Goal: Task Accomplishment & Management: Manage account settings

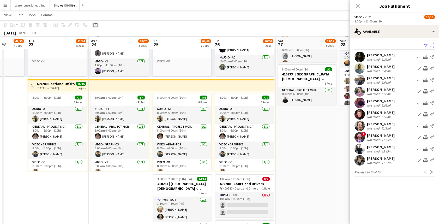
click at [95, 25] on icon "Date picker" at bounding box center [95, 25] width 4 height 4
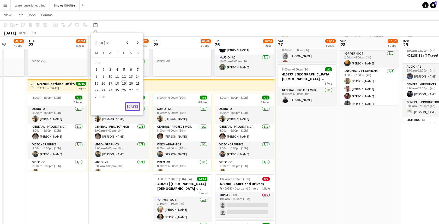
click at [133, 105] on button "[DATE]" at bounding box center [132, 106] width 15 height 8
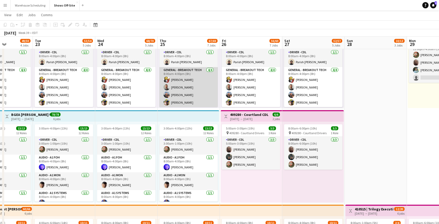
scroll to position [120, 0]
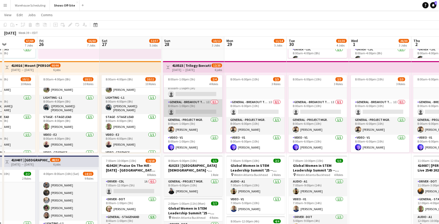
click at [191, 107] on app-card-role "General - Breakout Tech 1I 0/1 8:00am-1:00pm (5h) single-neutral-actions" at bounding box center [193, 108] width 58 height 18
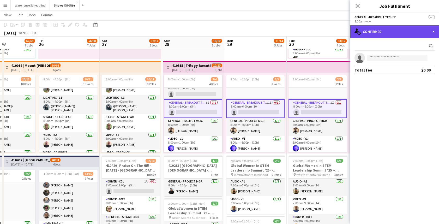
click at [392, 35] on div "single-neutral-actions-check-2 Confirmed" at bounding box center [394, 31] width 89 height 13
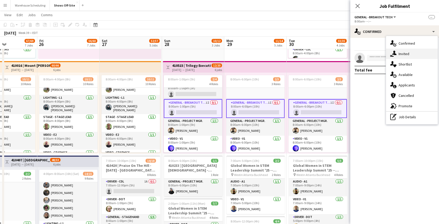
click at [399, 54] on span "Invited" at bounding box center [404, 53] width 11 height 5
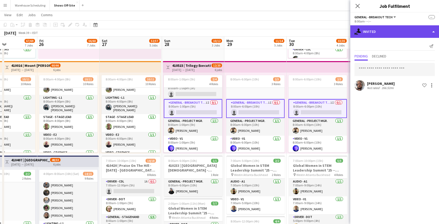
click at [387, 32] on div "single-neutral-actions-share-1 Invited" at bounding box center [394, 31] width 89 height 13
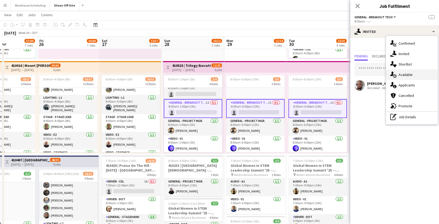
click at [403, 74] on span "Available" at bounding box center [406, 74] width 14 height 5
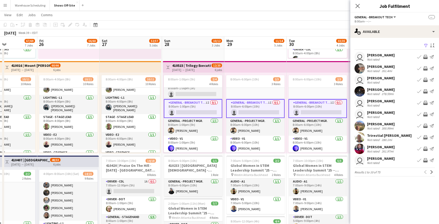
click at [436, 173] on app-available-tab "Filter Sort asc user [PERSON_NAME] Not rated Book crew Invite crew Send notific…" at bounding box center [394, 109] width 89 height 134
click at [433, 173] on app-icon "Next" at bounding box center [432, 172] width 4 height 4
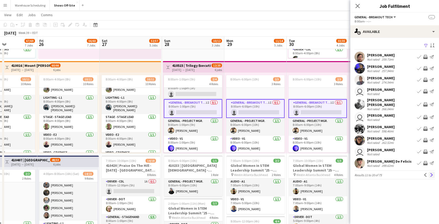
click at [433, 173] on app-icon "Next" at bounding box center [432, 175] width 4 height 4
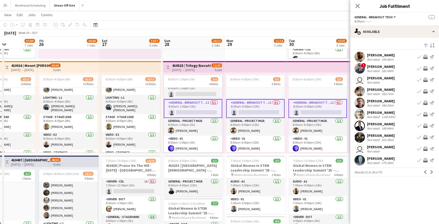
click at [433, 173] on app-icon "Next" at bounding box center [432, 172] width 4 height 4
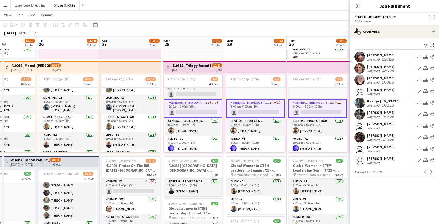
click at [433, 173] on app-icon "Next" at bounding box center [432, 172] width 4 height 4
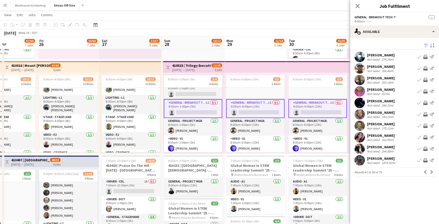
click at [433, 173] on app-icon "Next" at bounding box center [432, 172] width 4 height 4
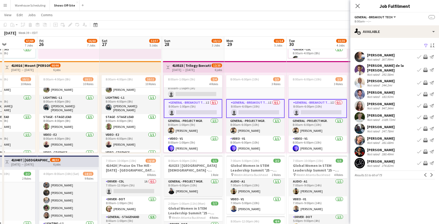
click at [433, 173] on app-icon "Next" at bounding box center [432, 175] width 4 height 4
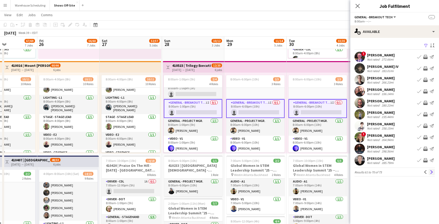
click at [432, 173] on app-icon "Next" at bounding box center [432, 172] width 4 height 4
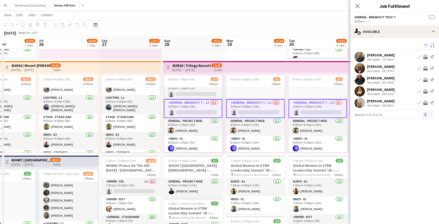
click at [422, 116] on button "Previous" at bounding box center [425, 114] width 6 height 6
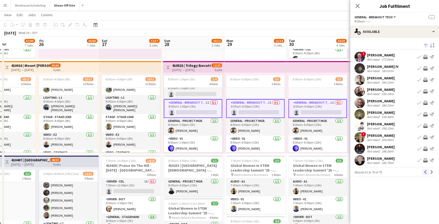
click at [427, 173] on app-icon "Previous" at bounding box center [426, 172] width 4 height 4
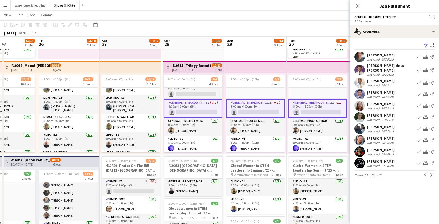
click at [427, 173] on app-icon "Previous" at bounding box center [426, 175] width 4 height 4
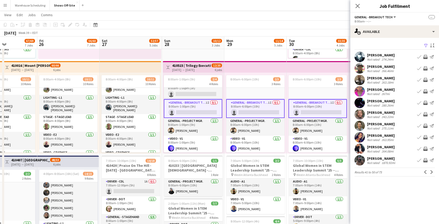
click at [427, 173] on app-icon "Previous" at bounding box center [426, 172] width 4 height 4
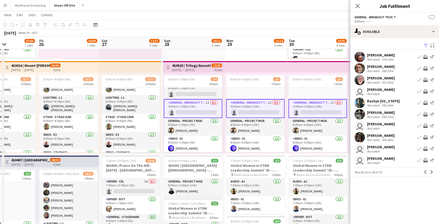
click at [427, 173] on app-icon "Previous" at bounding box center [426, 172] width 4 height 4
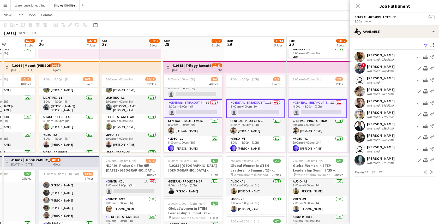
click at [427, 173] on app-icon "Previous" at bounding box center [426, 172] width 4 height 4
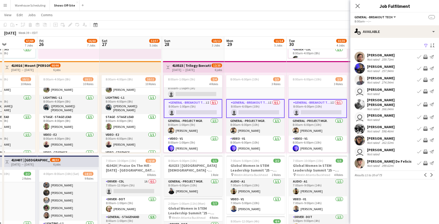
click at [427, 173] on app-icon "Previous" at bounding box center [426, 175] width 4 height 4
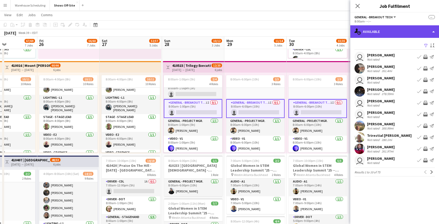
click at [400, 28] on div "single-neutral-actions-upload Available" at bounding box center [394, 31] width 89 height 13
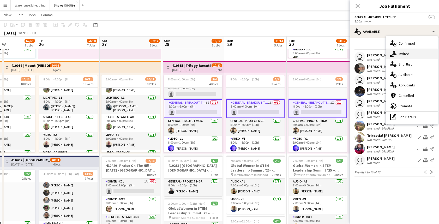
click at [408, 50] on div "single-neutral-actions-share-1 Invited" at bounding box center [412, 54] width 52 height 10
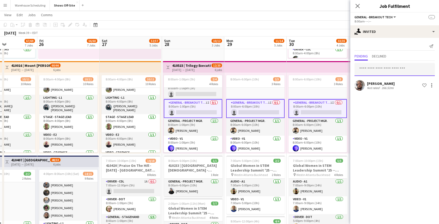
click at [371, 70] on input "text" at bounding box center [394, 69] width 80 height 13
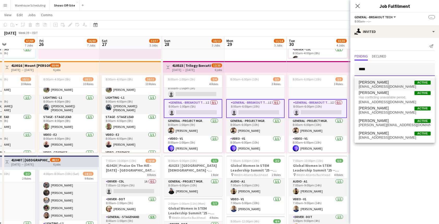
type input "****"
click at [374, 87] on span "[EMAIL_ADDRESS][DOMAIN_NAME]" at bounding box center [395, 86] width 72 height 4
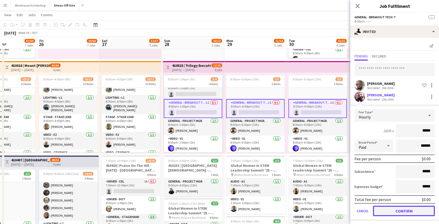
click at [394, 209] on button "Confirm" at bounding box center [404, 211] width 62 height 10
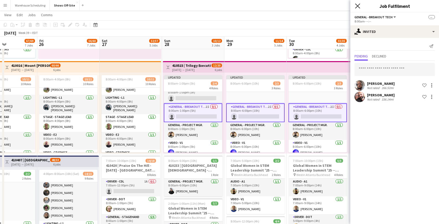
click at [357, 5] on icon "Close pop-in" at bounding box center [357, 5] width 5 height 5
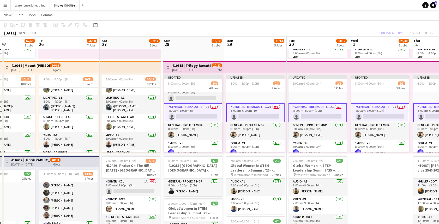
click at [382, 30] on div "Publish 6 jobs Revert 6 jobs" at bounding box center [405, 32] width 68 height 7
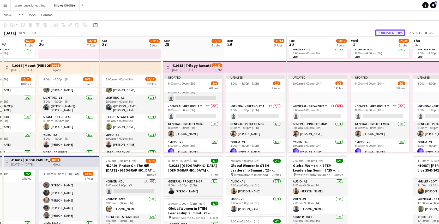
click at [382, 30] on button "Publish 6 jobs" at bounding box center [390, 32] width 30 height 7
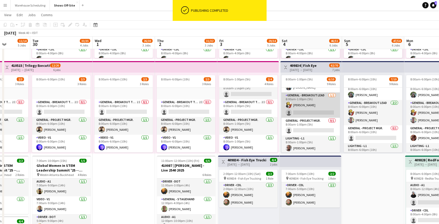
scroll to position [31, 0]
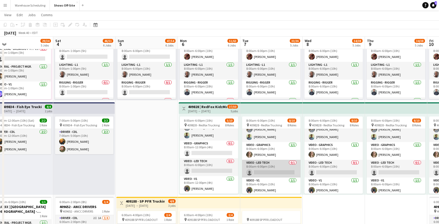
click at [279, 165] on app-card-role "Video - LED Tech 0/1 8:00am-6:00pm (10h) single-neutral-actions" at bounding box center [271, 169] width 58 height 18
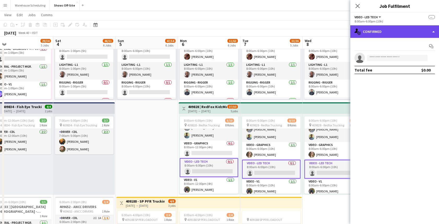
click at [382, 28] on div "single-neutral-actions-check-2 Confirmed" at bounding box center [394, 31] width 89 height 13
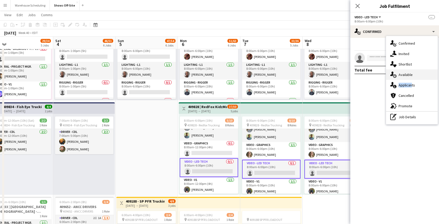
drag, startPoint x: 409, startPoint y: 86, endPoint x: 410, endPoint y: 76, distance: 9.4
click at [410, 76] on div "single-neutral-actions-check-2 Confirmed single-neutral-actions-share-1 Invited…" at bounding box center [412, 80] width 52 height 88
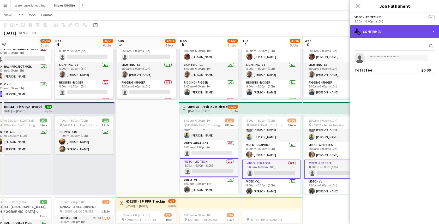
click at [388, 32] on div "single-neutral-actions-check-2 Confirmed" at bounding box center [394, 31] width 89 height 13
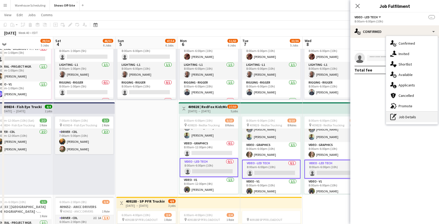
click at [404, 114] on div "pen-write Job Details" at bounding box center [412, 117] width 52 height 10
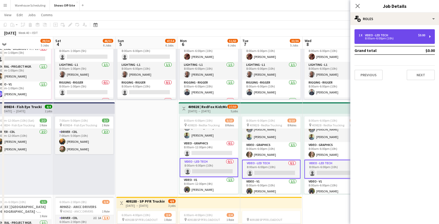
click at [399, 41] on div "1 x Video - LED Tech $0.00 8:00am-6:00pm (10h)" at bounding box center [394, 36] width 80 height 15
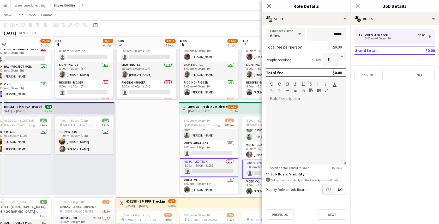
click at [325, 190] on span "Yes" at bounding box center [329, 189] width 12 height 9
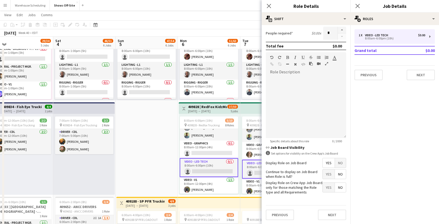
click at [326, 187] on span "Yes" at bounding box center [329, 187] width 12 height 9
click at [359, 8] on icon at bounding box center [357, 5] width 5 height 5
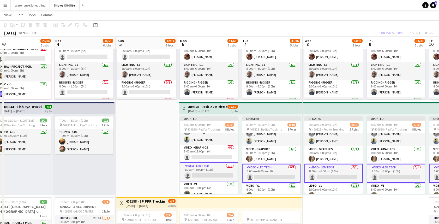
click at [392, 31] on div "Publish 5 jobs Revert 5 jobs" at bounding box center [405, 32] width 68 height 7
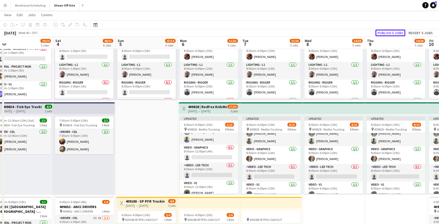
click at [392, 31] on button "Publish 5 jobs" at bounding box center [390, 32] width 30 height 7
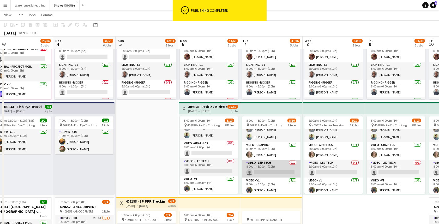
click at [274, 172] on app-card-role "Video - LED Tech 0/1 8:00am-6:00pm (10h) single-neutral-actions" at bounding box center [271, 169] width 58 height 18
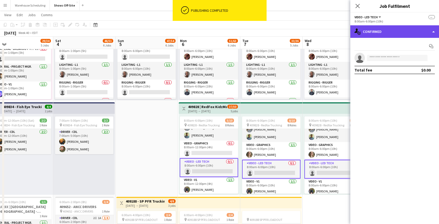
click at [396, 26] on div "single-neutral-actions-check-2 Confirmed" at bounding box center [394, 31] width 89 height 13
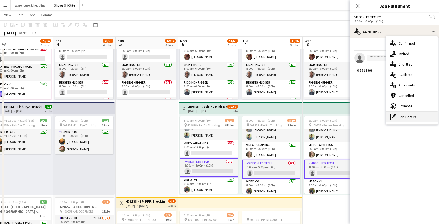
click at [402, 120] on div "pen-write Job Details" at bounding box center [412, 117] width 52 height 10
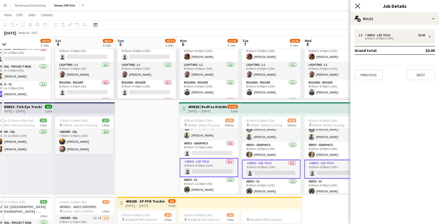
click at [358, 6] on icon at bounding box center [357, 5] width 5 height 5
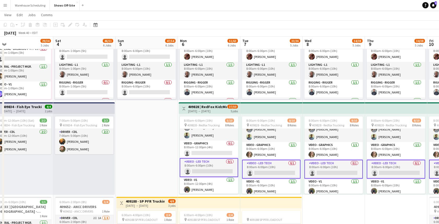
click at [325, 212] on app-date-cell "8:00am-6:00pm (10h) 15/15 pin GWCC [PERSON_NAME] 9 Roles Audio - A1 [DATE] 8:00…" at bounding box center [334, 105] width 62 height 576
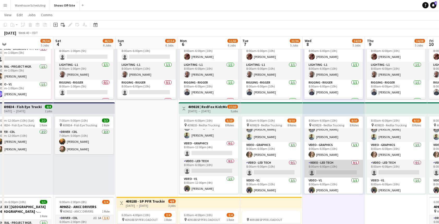
click at [333, 161] on app-card-role "Video - LED Tech 0/1 8:00am-6:00pm (10h) single-neutral-actions" at bounding box center [333, 169] width 58 height 18
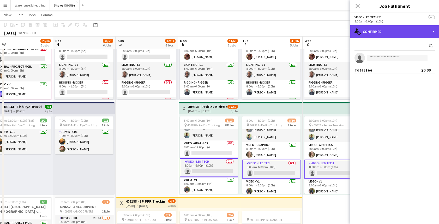
click at [391, 31] on div "single-neutral-actions-check-2 Confirmed" at bounding box center [394, 31] width 89 height 13
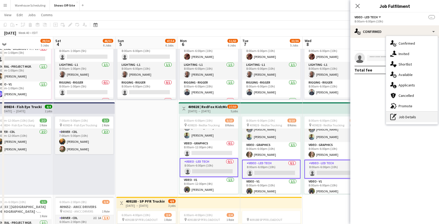
click at [402, 117] on div "pen-write Job Details" at bounding box center [412, 117] width 52 height 10
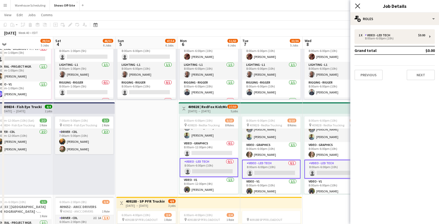
click at [355, 7] on icon "Close pop-in" at bounding box center [357, 5] width 5 height 5
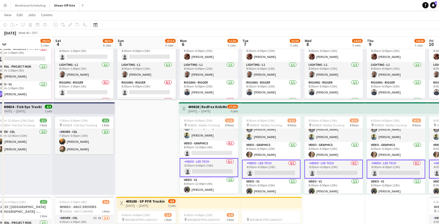
click at [345, 203] on app-date-cell "8:00am-6:00pm (10h) 15/15 pin GWCC [PERSON_NAME] 9 Roles Audio - A1 [DATE] 8:00…" at bounding box center [334, 105] width 62 height 576
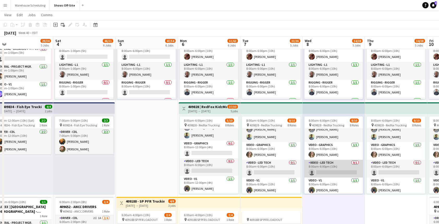
click at [345, 173] on app-card-role "Video - LED Tech 0/1 8:00am-6:00pm (10h) single-neutral-actions" at bounding box center [333, 169] width 58 height 18
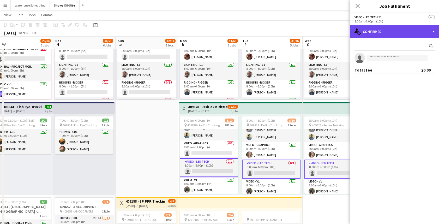
click at [393, 35] on div "single-neutral-actions-check-2 Confirmed" at bounding box center [394, 31] width 89 height 13
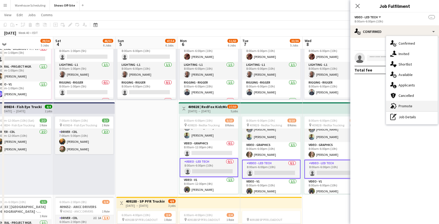
click at [404, 102] on div "advertising-megaphone Promote" at bounding box center [412, 106] width 52 height 10
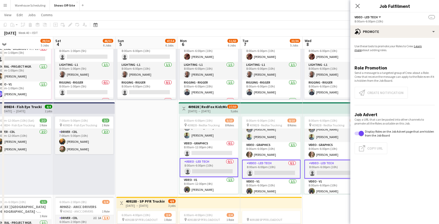
click at [212, 168] on app-card-role "Video - LED Tech 0/1 8:00am-6:00pm (10h) single-neutral-actions" at bounding box center [209, 167] width 58 height 19
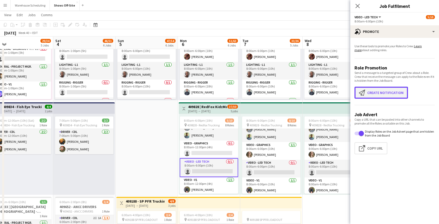
click at [378, 92] on button "Create notification Create notification" at bounding box center [380, 93] width 53 height 12
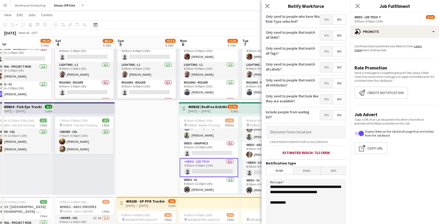
click at [326, 23] on span "Yes" at bounding box center [326, 19] width 13 height 9
click at [325, 40] on span "Yes" at bounding box center [326, 35] width 13 height 9
click at [325, 60] on hr at bounding box center [306, 59] width 80 height 1
click at [325, 55] on span "Yes" at bounding box center [326, 51] width 13 height 9
click at [329, 65] on span "Yes" at bounding box center [326, 67] width 13 height 9
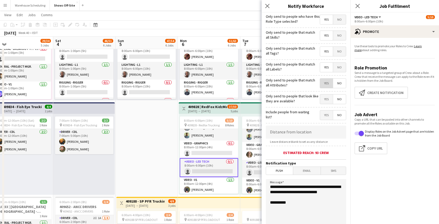
click at [326, 83] on span "Yes" at bounding box center [326, 83] width 13 height 9
click at [324, 98] on span "Yes" at bounding box center [326, 98] width 13 height 9
click at [338, 100] on span "No" at bounding box center [339, 98] width 13 height 9
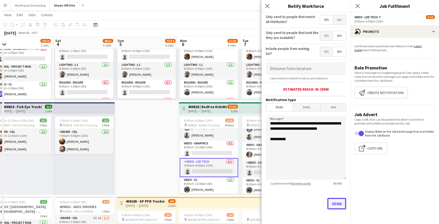
click at [335, 201] on button "Send" at bounding box center [336, 203] width 19 height 11
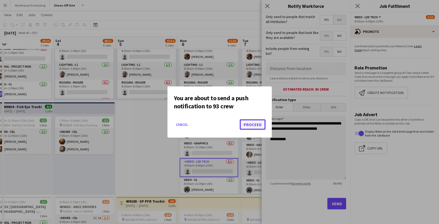
click at [253, 125] on button "Proceed" at bounding box center [253, 124] width 26 height 10
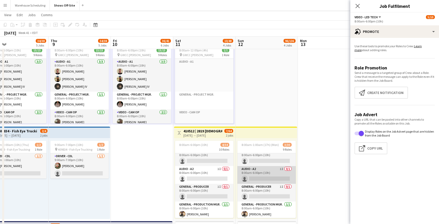
scroll to position [0, 0]
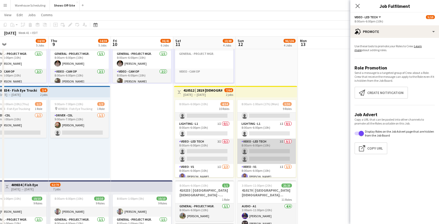
click at [258, 149] on app-card-role "Video - LED Tech 3I 0/2 8:00am-6:00pm (10h) single-neutral-actions single-neutr…" at bounding box center [266, 150] width 58 height 25
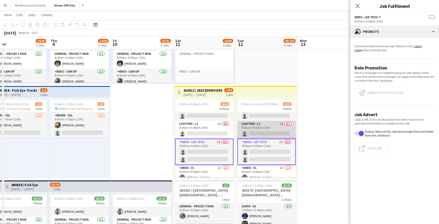
click at [271, 125] on app-card-role "Lighting - L1 1I 0/1 8:00am-6:00pm (10h) single-neutral-actions" at bounding box center [266, 130] width 58 height 18
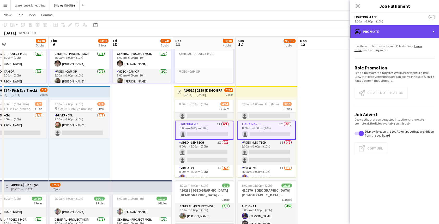
click at [384, 30] on div "advertising-megaphone Promote" at bounding box center [394, 31] width 89 height 13
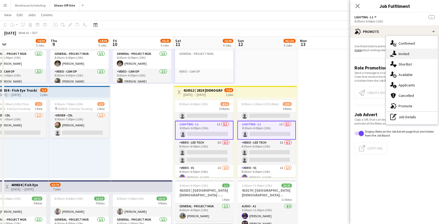
click at [402, 56] on div "single-neutral-actions-share-1 Invited" at bounding box center [412, 54] width 52 height 10
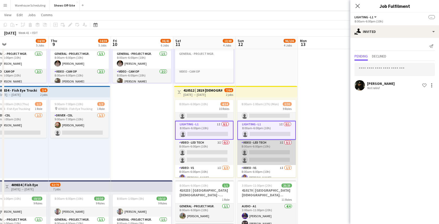
click at [271, 148] on app-card-role "Video - LED Tech 3I 0/2 8:00am-6:00pm (10h) single-neutral-actions single-neutr…" at bounding box center [266, 152] width 58 height 25
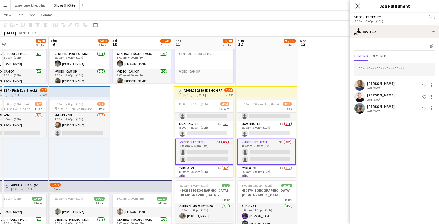
click at [357, 4] on icon "Close pop-in" at bounding box center [357, 5] width 5 height 5
